Goal: Task Accomplishment & Management: Manage account settings

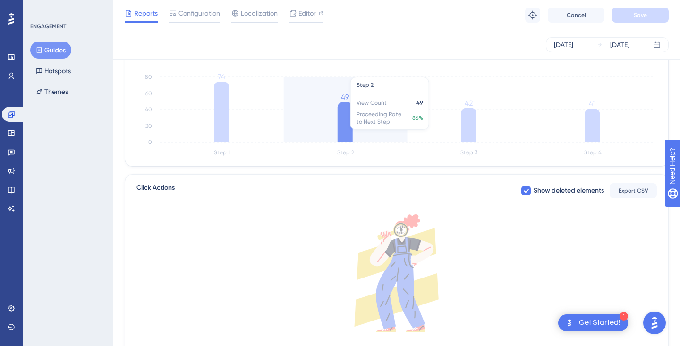
scroll to position [247, 0]
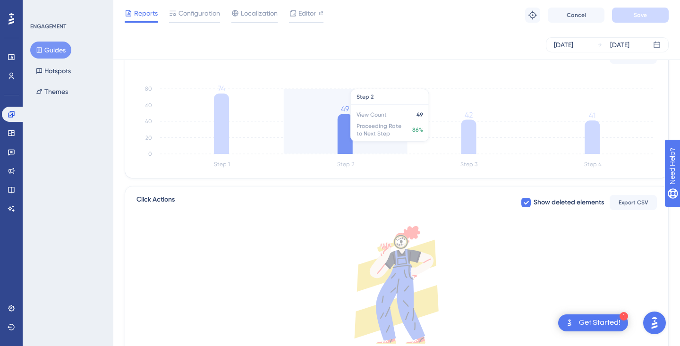
click at [345, 132] on icon at bounding box center [345, 134] width 15 height 40
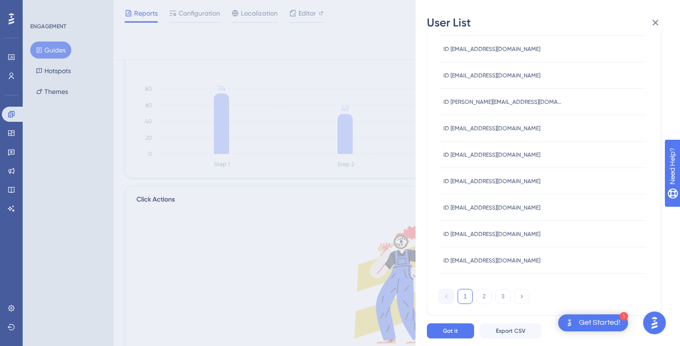
scroll to position [354, 0]
click at [75, 184] on div "User List [DATE] - [DATE] USER ID ID [EMAIL_ADDRESS][DOMAIN_NAME] ID [EMAIL_ADD…" at bounding box center [340, 173] width 680 height 346
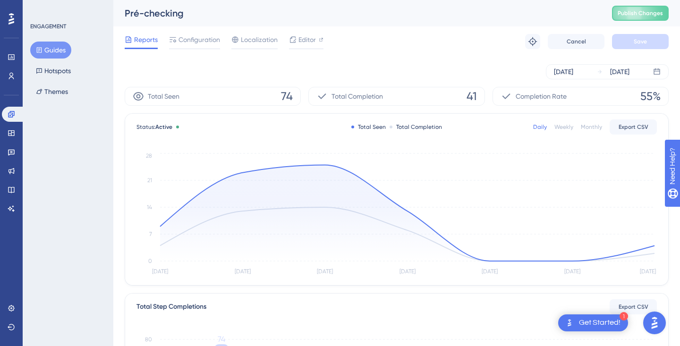
scroll to position [0, 0]
click at [62, 89] on button "Themes" at bounding box center [51, 91] width 43 height 17
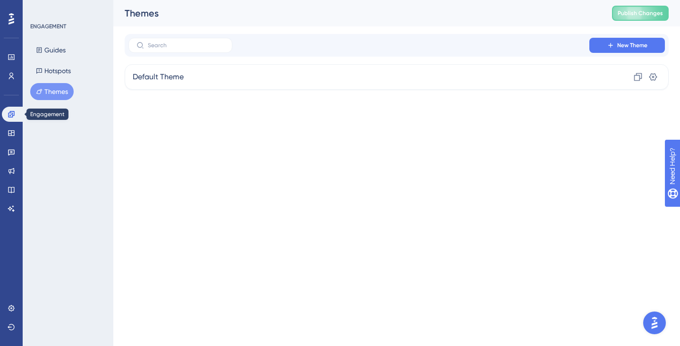
click at [16, 118] on link at bounding box center [13, 114] width 23 height 15
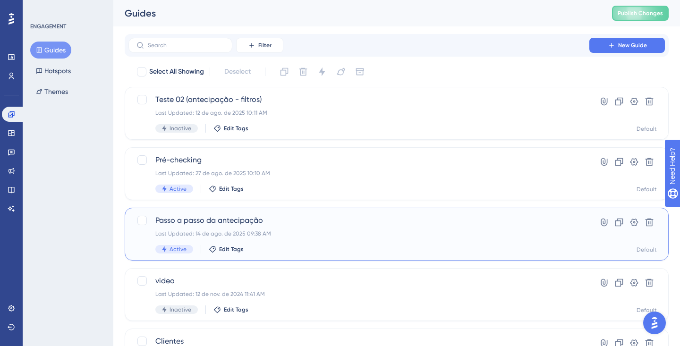
click at [319, 237] on div "Last Updated: 14 de ago. de 2025 09:38 AM" at bounding box center [358, 234] width 407 height 8
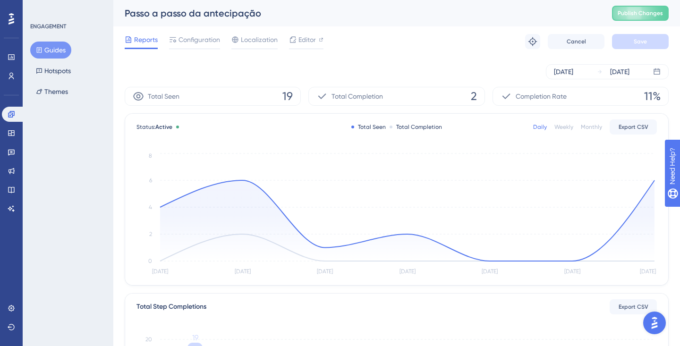
click at [597, 79] on div "[DATE] [DATE]" at bounding box center [397, 72] width 544 height 30
click at [603, 70] on icon at bounding box center [600, 72] width 6 height 6
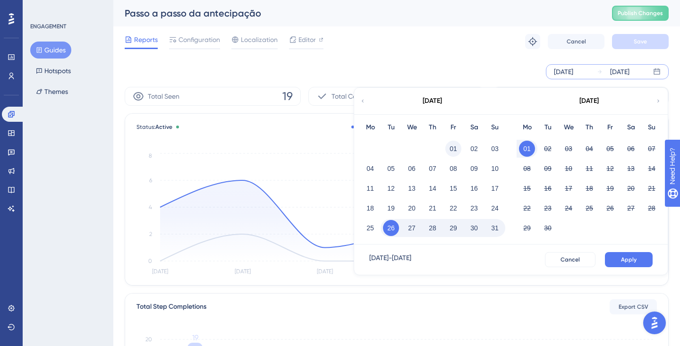
click at [454, 141] on button "01" at bounding box center [454, 149] width 16 height 16
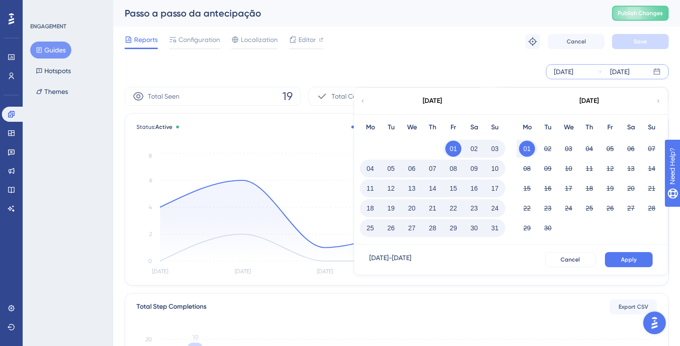
click at [641, 267] on div "[DATE] - [DATE] Cancel Apply" at bounding box center [511, 260] width 314 height 30
click at [641, 266] on button "Apply" at bounding box center [629, 259] width 48 height 15
